Goal: Information Seeking & Learning: Learn about a topic

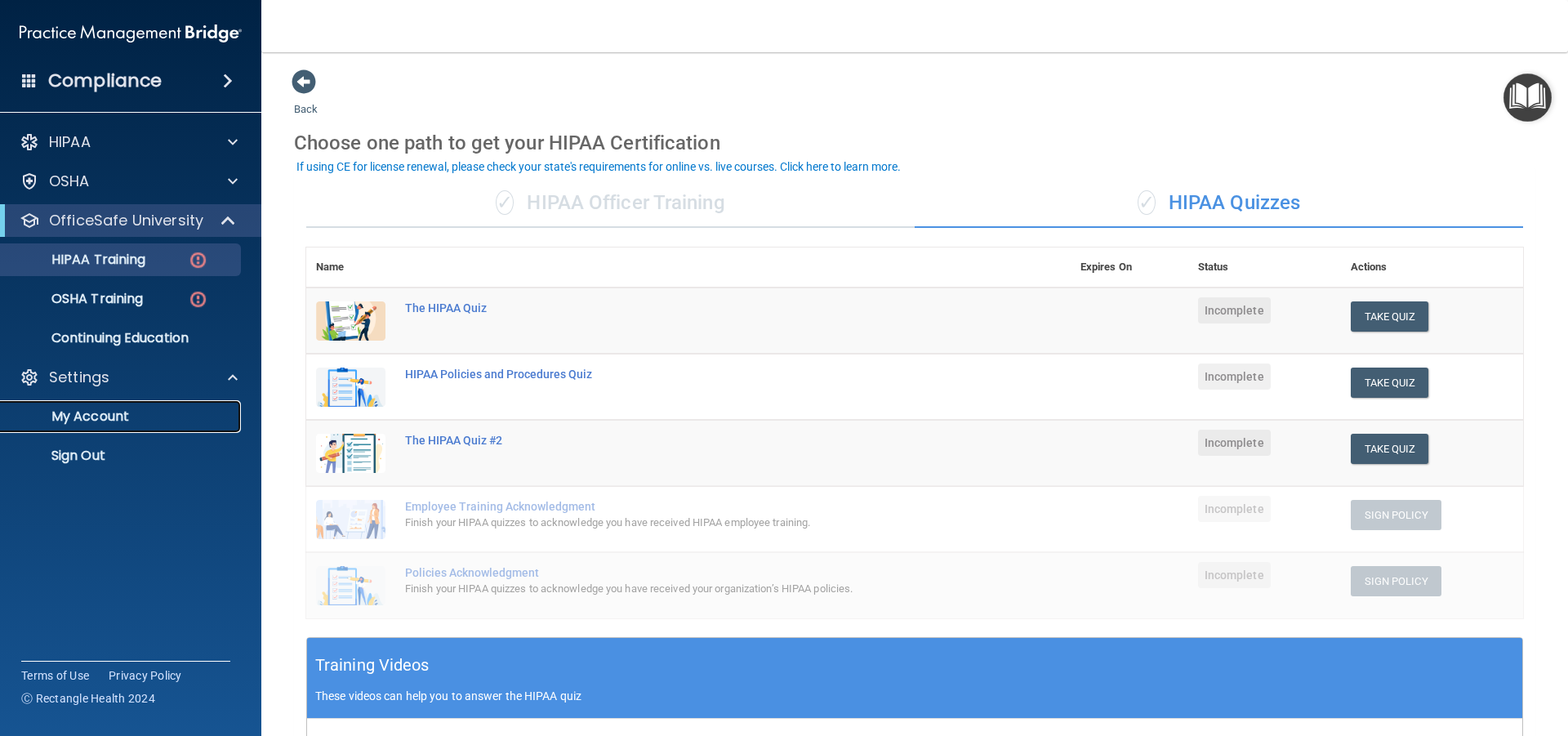
click at [93, 413] on p "My Account" at bounding box center [121, 416] width 223 height 16
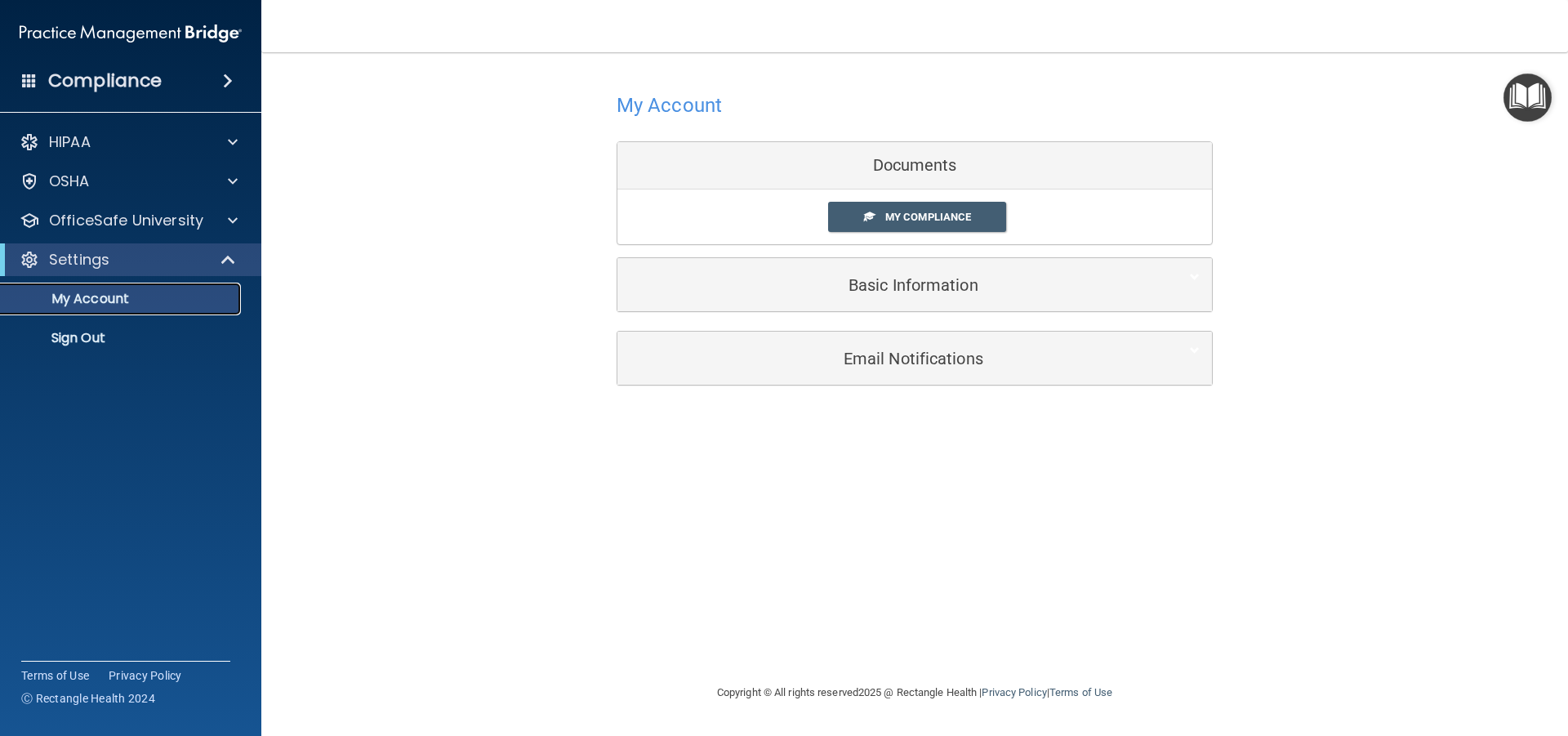
click at [123, 291] on p "My Account" at bounding box center [121, 299] width 223 height 16
click at [946, 218] on span "My Compliance" at bounding box center [927, 216] width 86 height 12
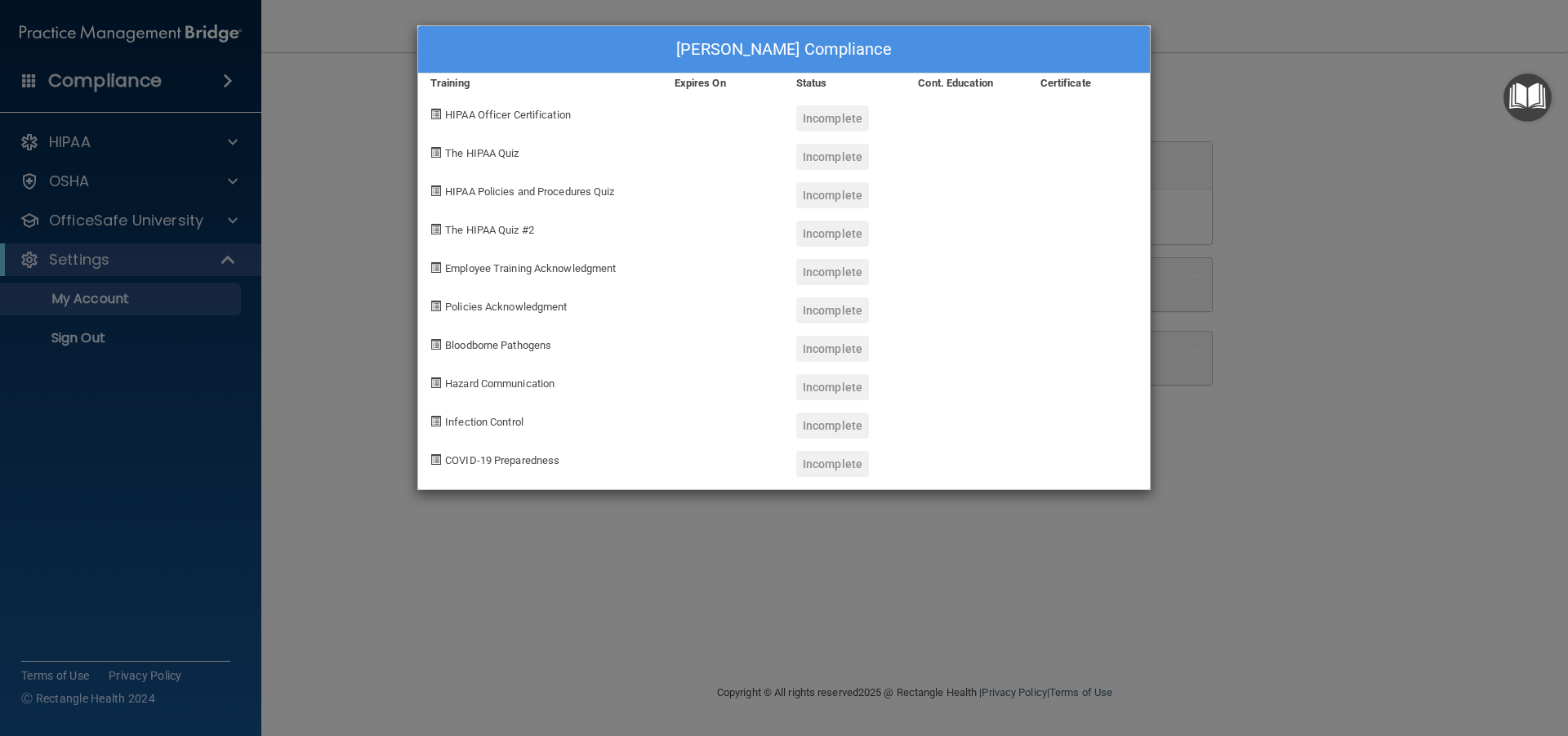
click at [388, 151] on div "[PERSON_NAME] Compliance Training Expires On Status Cont. Education Certificate…" at bounding box center [784, 368] width 1568 height 736
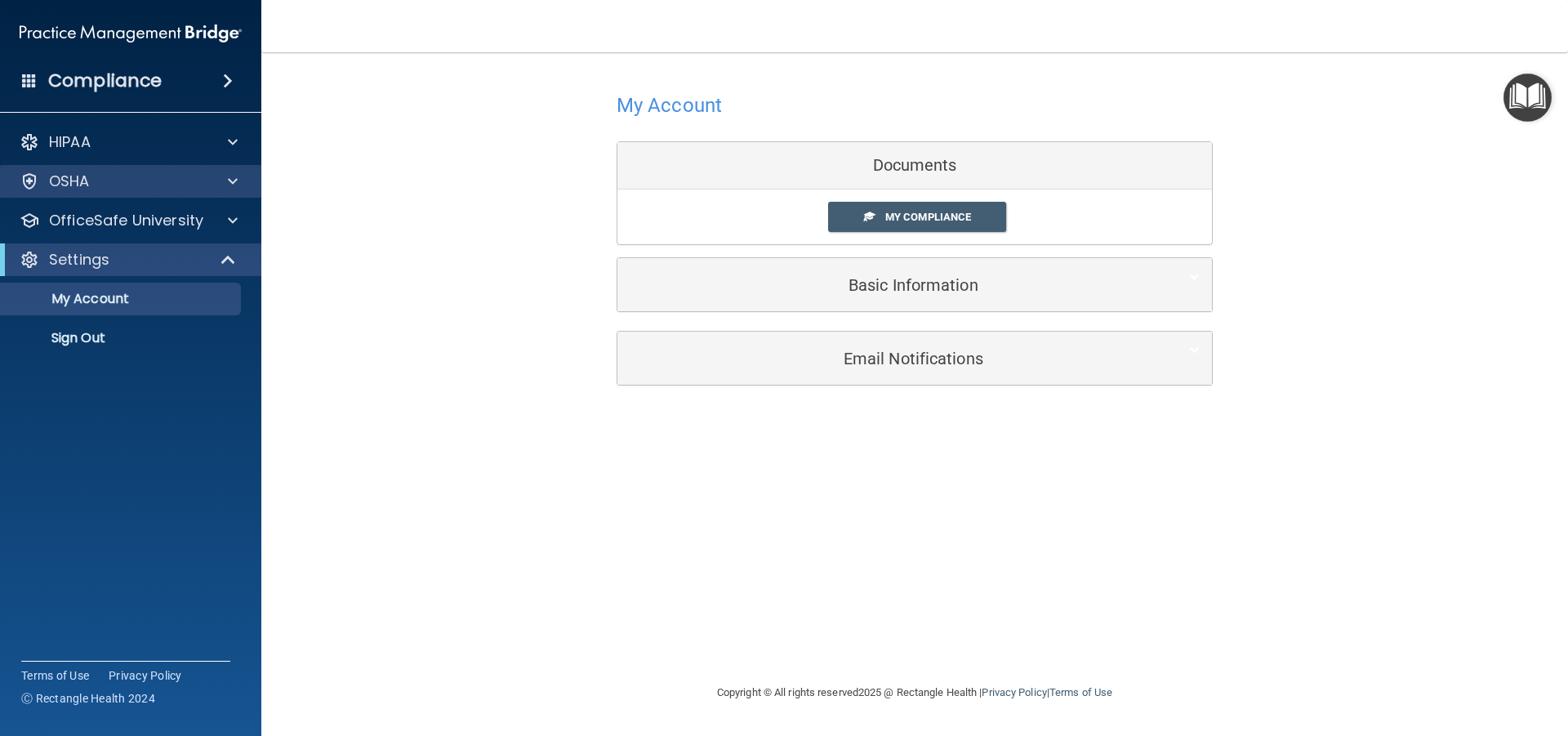
click at [134, 191] on div "OSHA" at bounding box center [131, 182] width 262 height 33
click at [225, 176] on div at bounding box center [229, 181] width 41 height 20
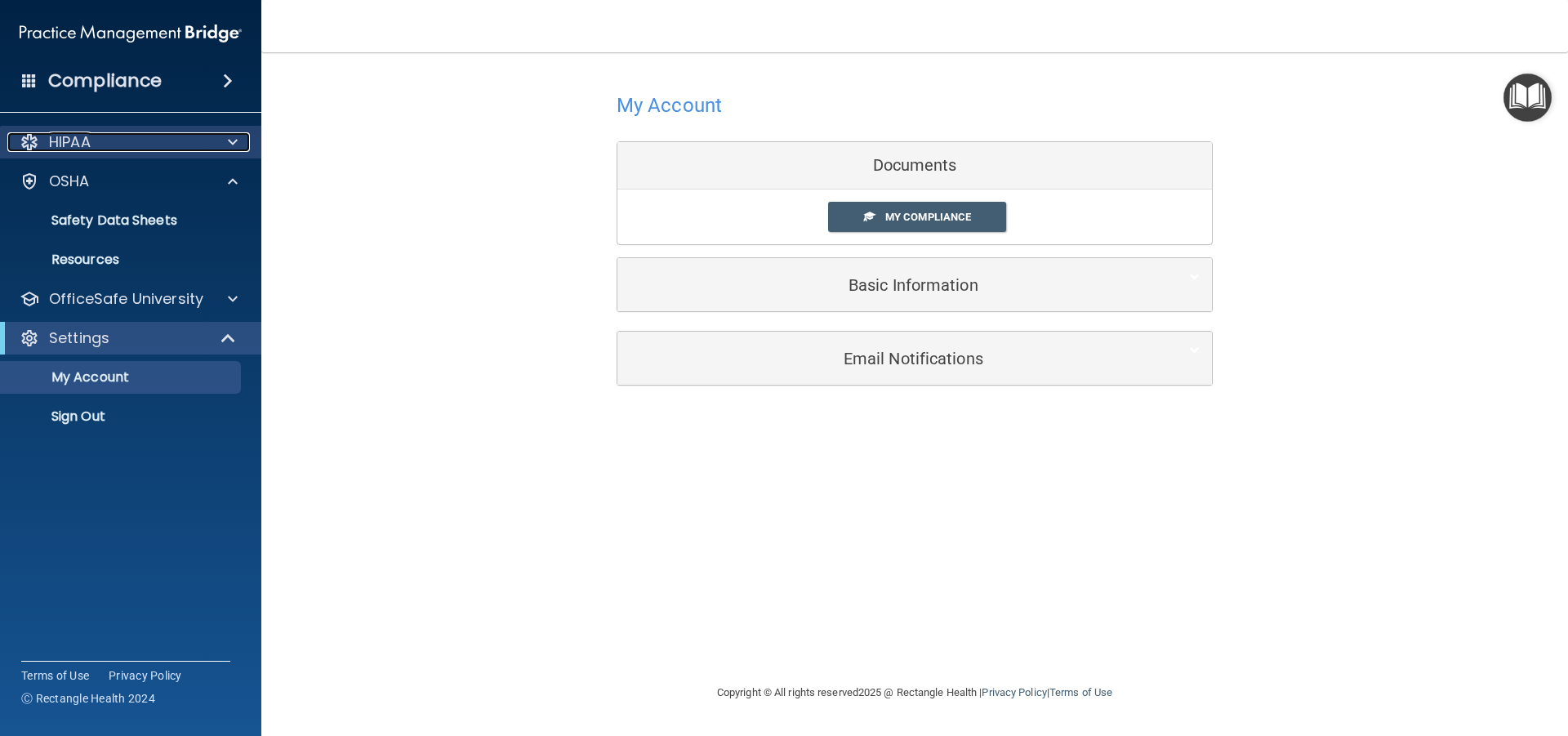
click at [104, 144] on div "HIPAA" at bounding box center [108, 142] width 203 height 20
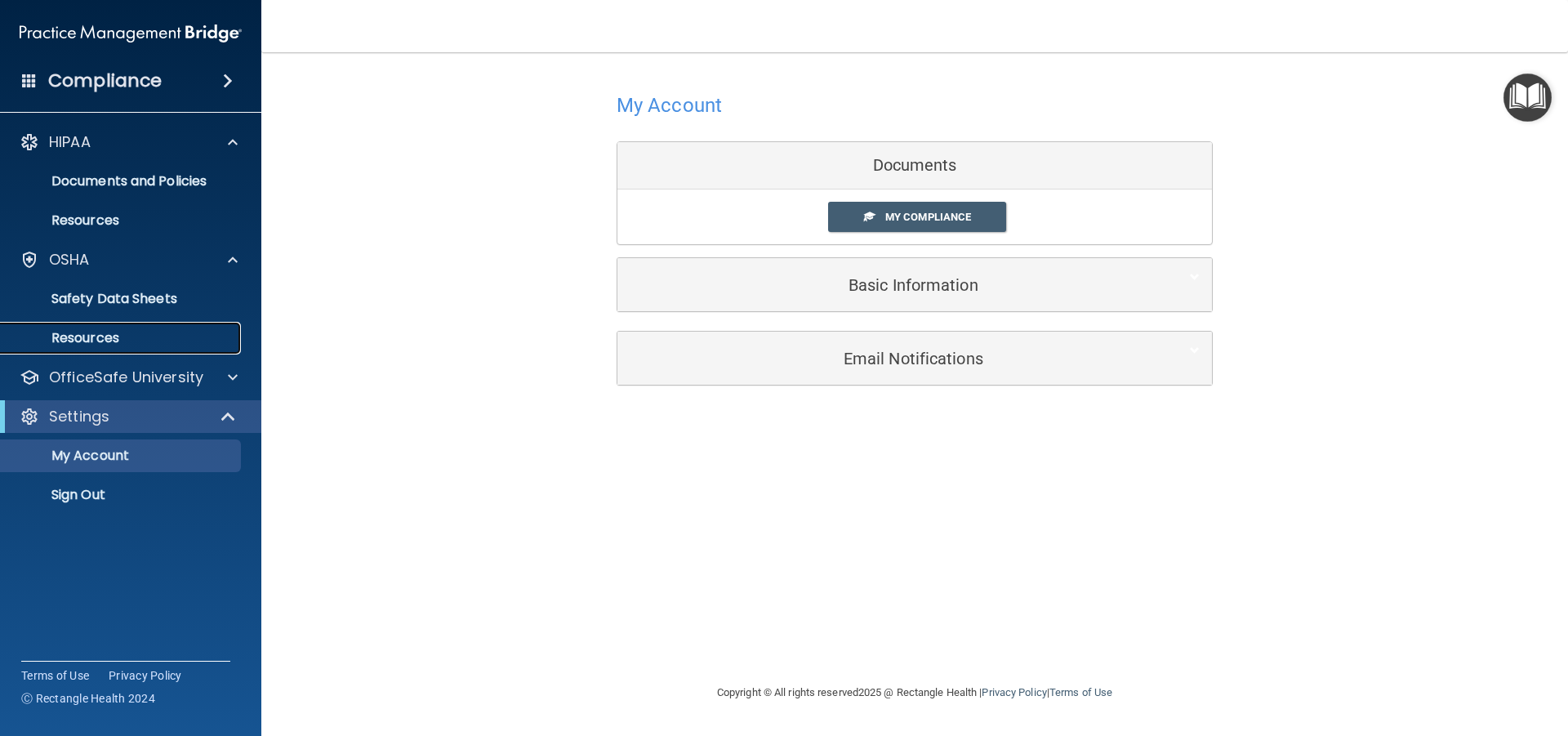
click at [146, 340] on p "Resources" at bounding box center [121, 338] width 223 height 16
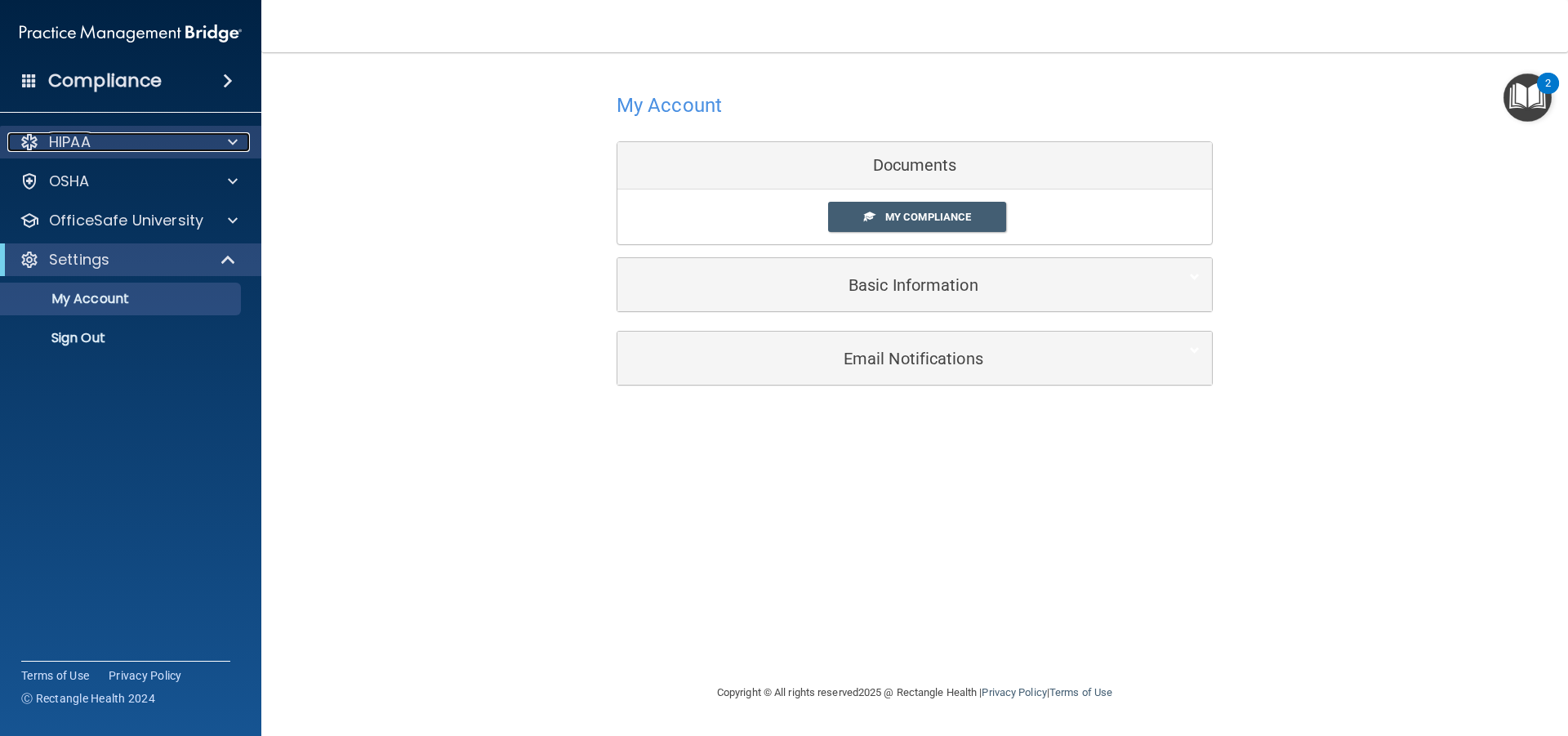
click at [222, 136] on div at bounding box center [229, 142] width 41 height 20
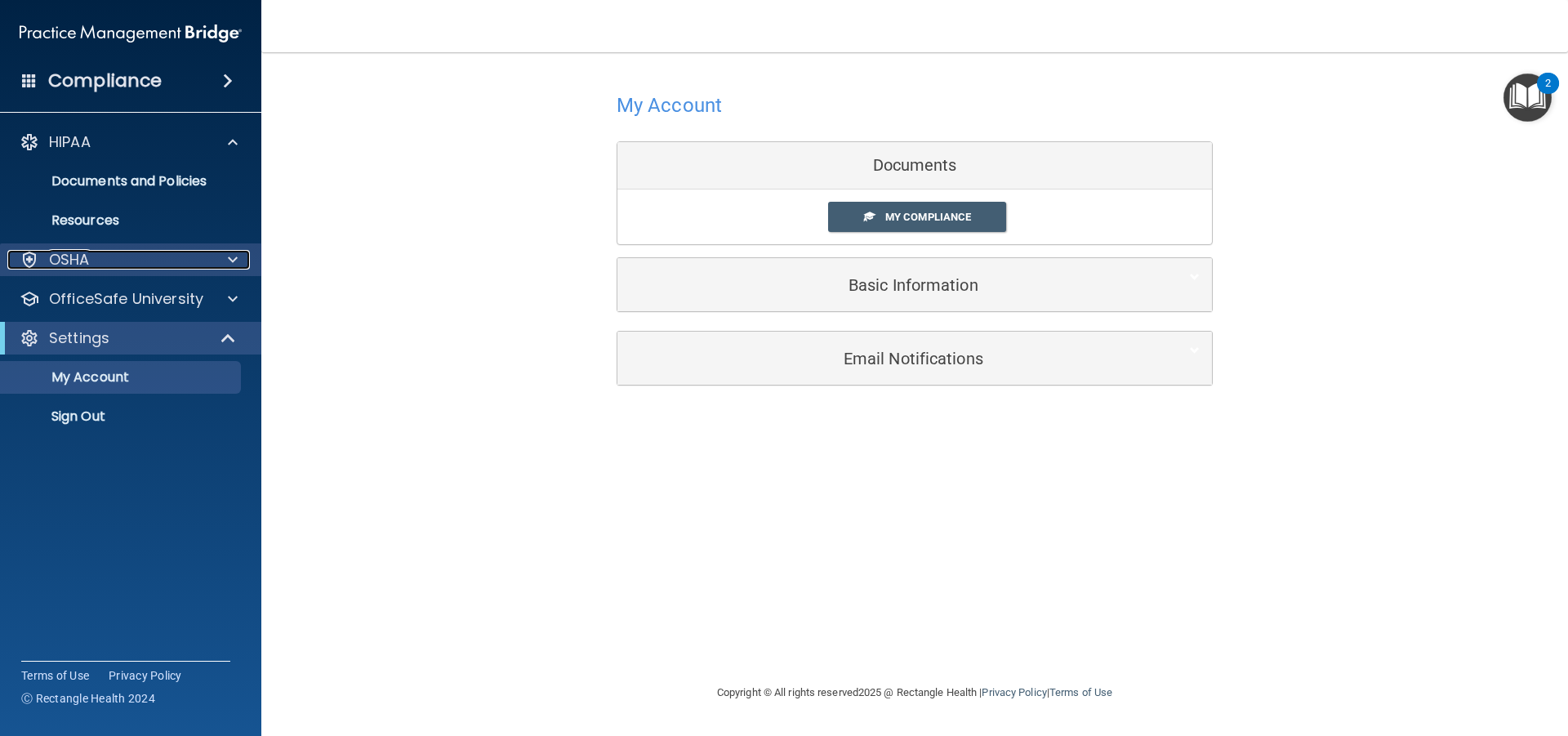
click at [225, 262] on div at bounding box center [229, 260] width 41 height 20
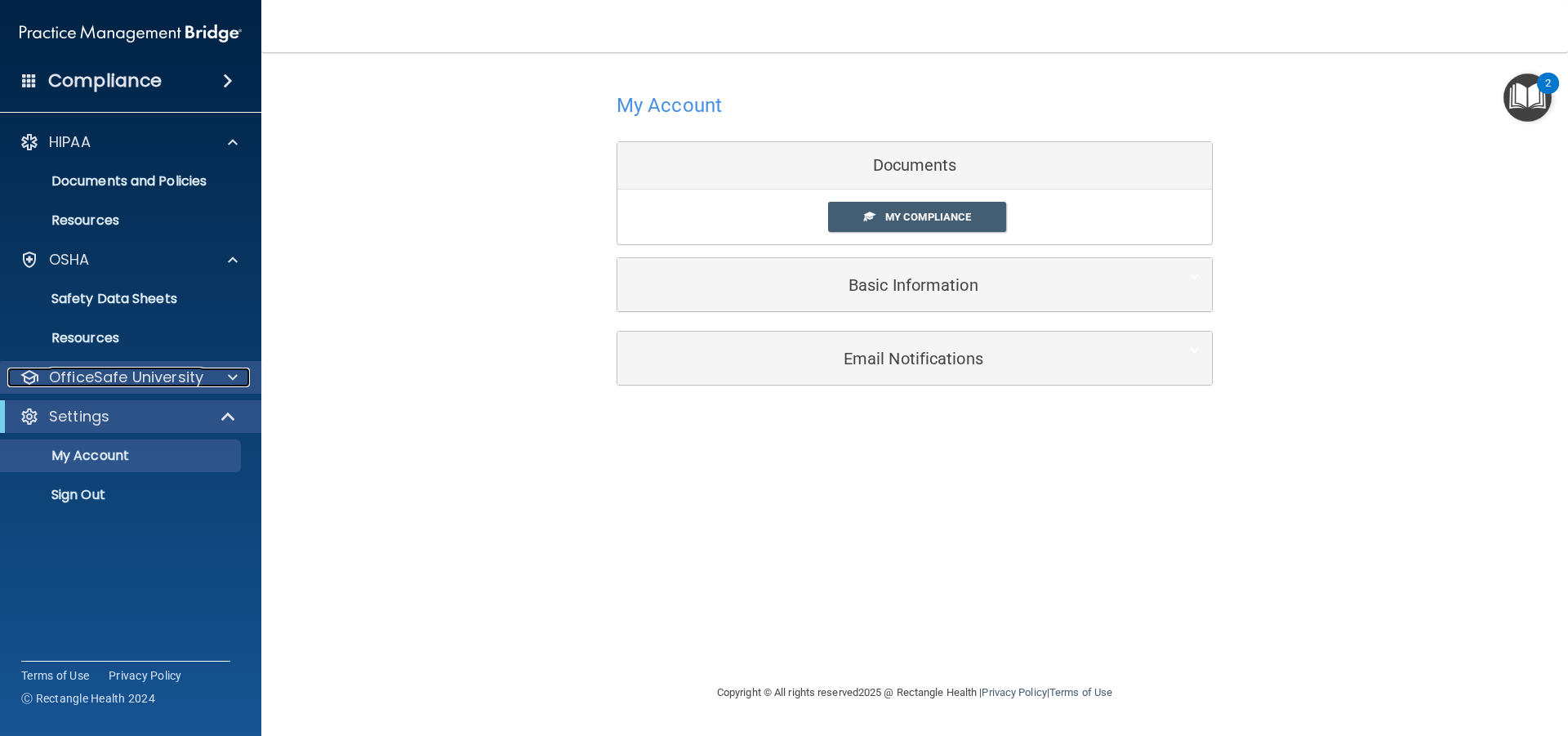
click at [226, 378] on div at bounding box center [229, 377] width 41 height 20
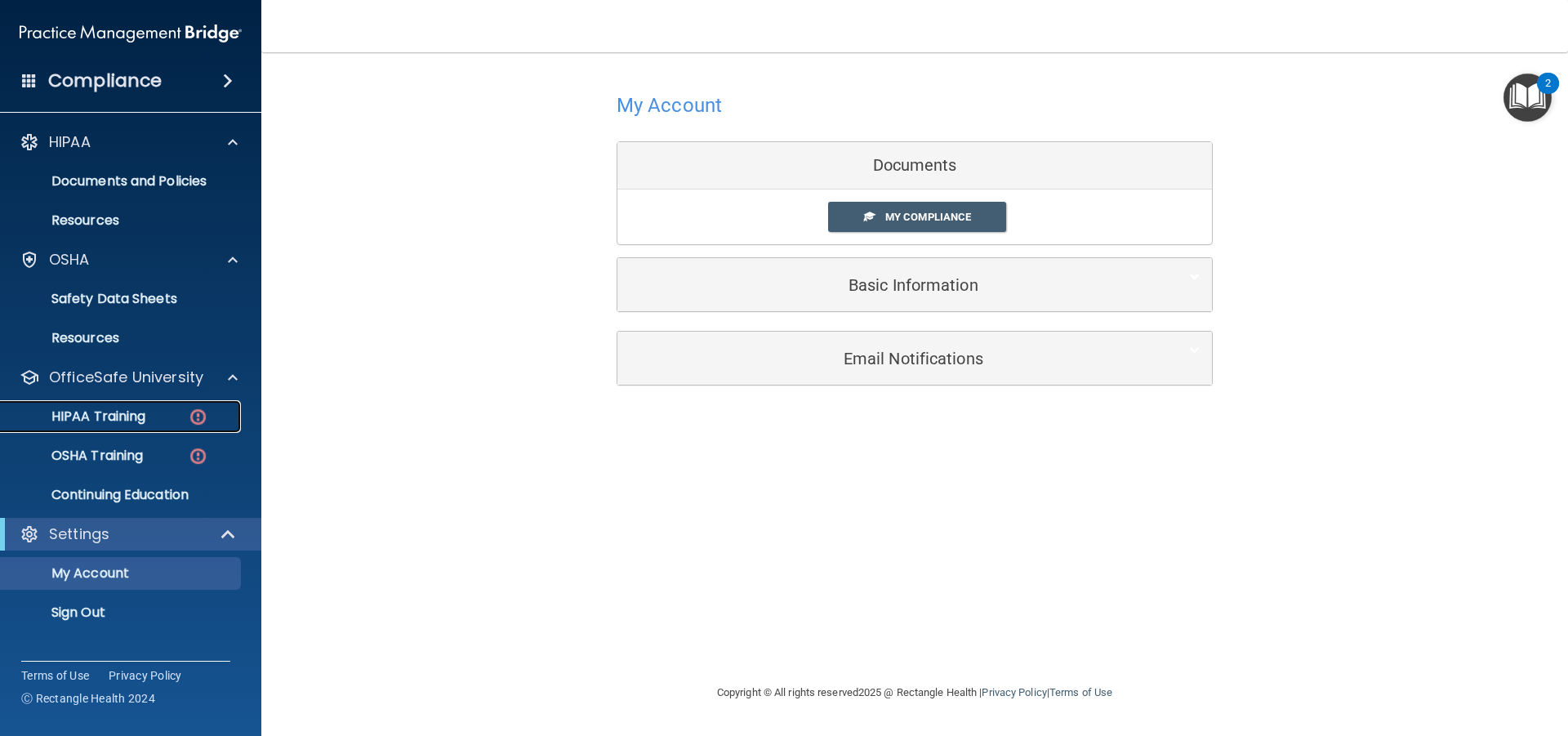
click at [136, 409] on p "HIPAA Training" at bounding box center [78, 416] width 135 height 16
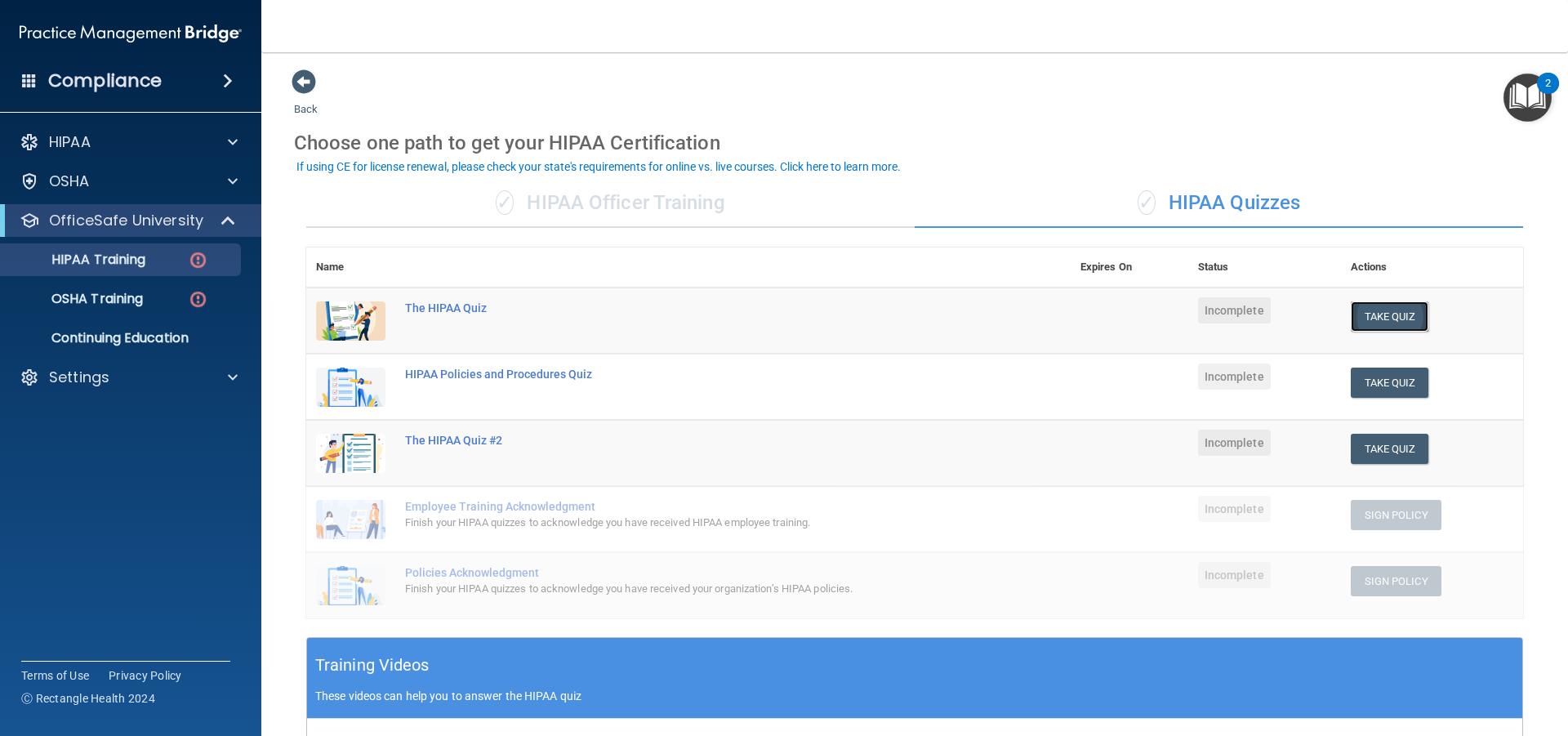
click at [1354, 313] on button "Take Quiz" at bounding box center [1390, 316] width 79 height 30
click at [139, 257] on p "HIPAA Training" at bounding box center [78, 259] width 135 height 16
click at [142, 22] on img at bounding box center [131, 34] width 223 height 33
click at [136, 33] on img at bounding box center [131, 34] width 223 height 33
click at [88, 33] on img at bounding box center [131, 34] width 223 height 33
